Goal: Find specific page/section: Find specific page/section

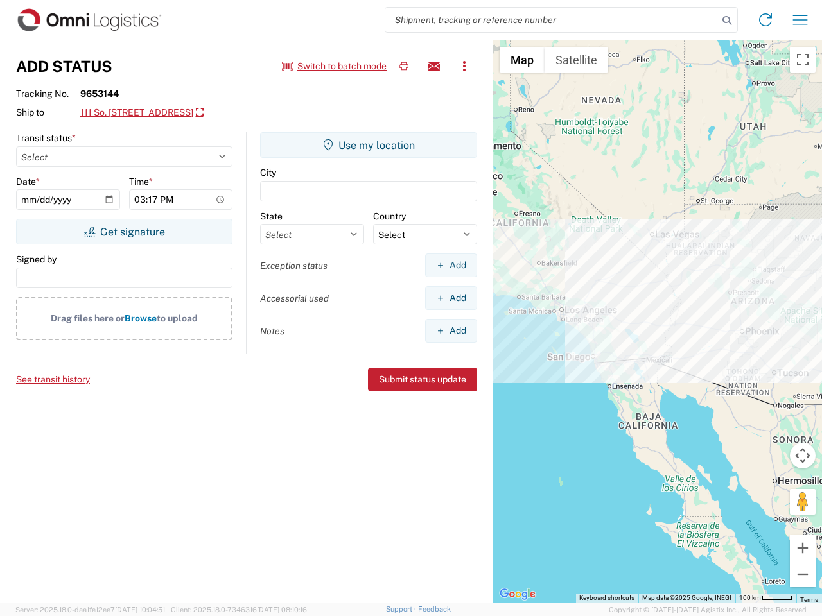
click at [552, 20] on input "search" at bounding box center [551, 20] width 333 height 24
click at [727, 21] on icon at bounding box center [727, 21] width 18 height 18
click at [765, 20] on icon at bounding box center [765, 20] width 21 height 21
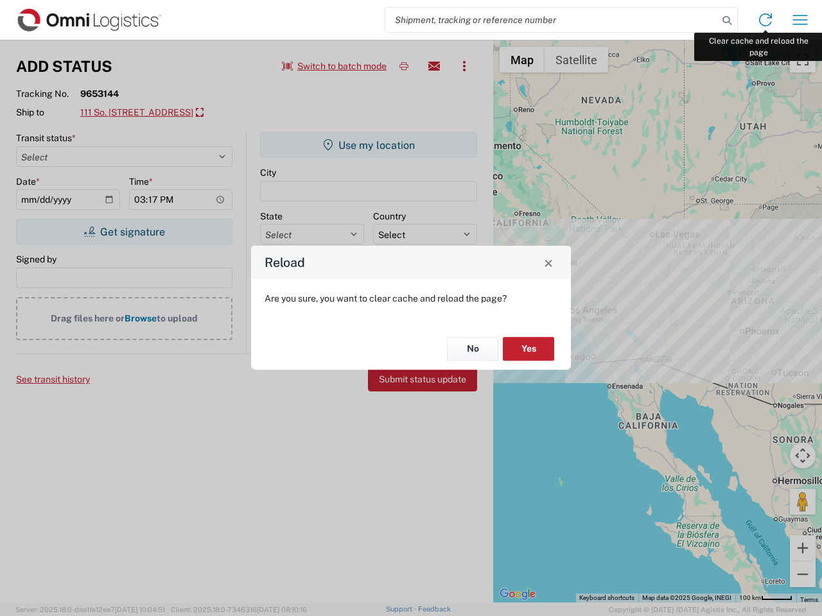
click at [800, 20] on div "Reload Are you sure, you want to clear cache and reload the page? No Yes" at bounding box center [411, 308] width 822 height 616
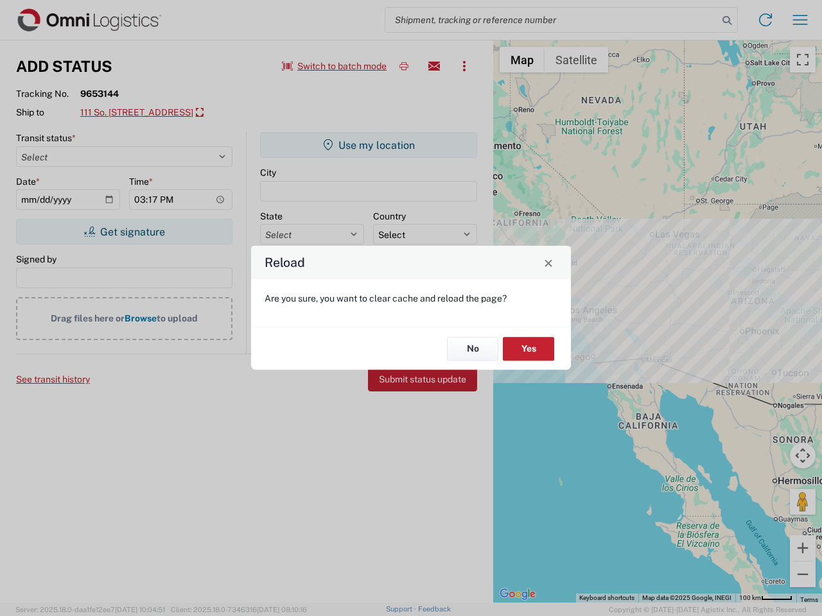
click at [335, 66] on div "Reload Are you sure, you want to clear cache and reload the page? No Yes" at bounding box center [411, 308] width 822 height 616
click at [404, 66] on div "Reload Are you sure, you want to clear cache and reload the page? No Yes" at bounding box center [411, 308] width 822 height 616
click at [434, 66] on div "Reload Are you sure, you want to clear cache and reload the page? No Yes" at bounding box center [411, 308] width 822 height 616
click at [464, 66] on div "Reload Are you sure, you want to clear cache and reload the page? No Yes" at bounding box center [411, 308] width 822 height 616
click at [164, 113] on div "Reload Are you sure, you want to clear cache and reload the page? No Yes" at bounding box center [411, 308] width 822 height 616
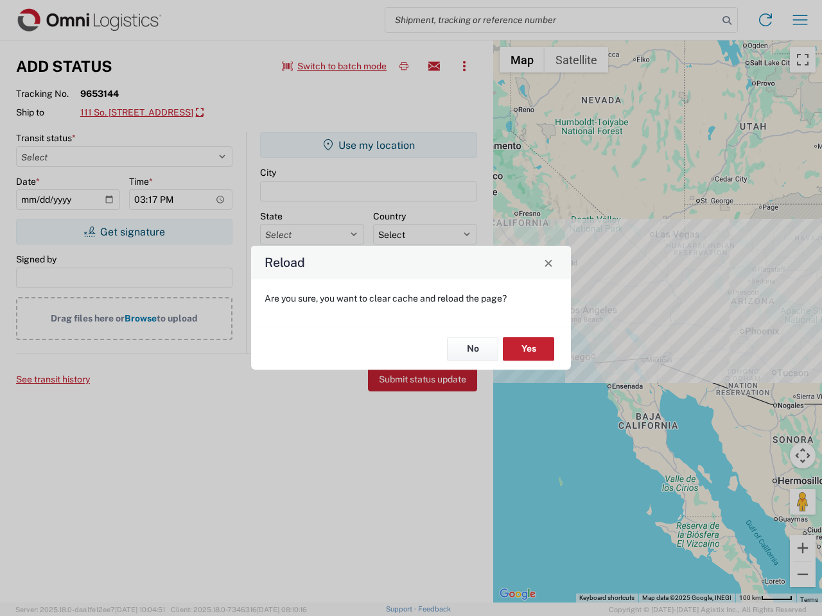
click at [124, 232] on div "Reload Are you sure, you want to clear cache and reload the page? No Yes" at bounding box center [411, 308] width 822 height 616
